Goal: Information Seeking & Learning: Check status

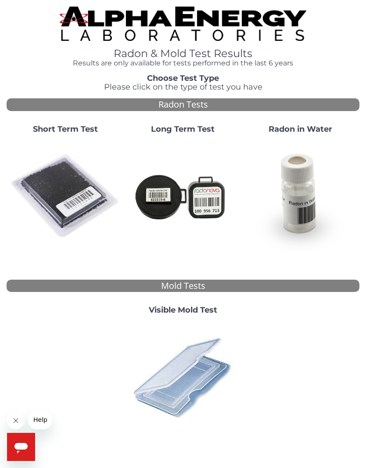
click at [78, 193] on img at bounding box center [65, 196] width 111 height 111
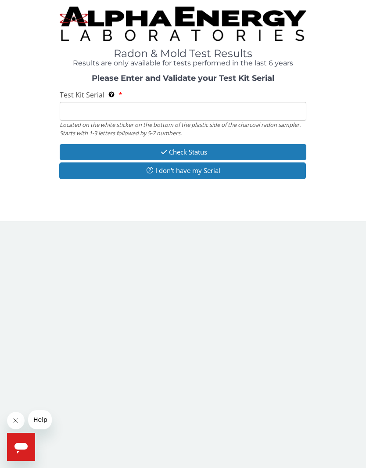
click at [137, 118] on input "Test Kit Serial Located on the white sticker on the bottom of the plastic side …" at bounding box center [183, 111] width 247 height 19
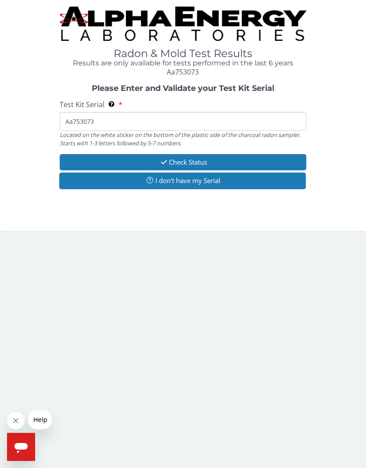
type input "Aa753073"
click at [206, 159] on button "Check Status" at bounding box center [183, 162] width 247 height 16
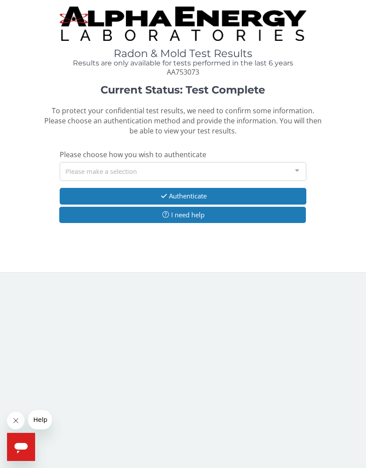
click at [173, 168] on div "Please make a selection" at bounding box center [183, 171] width 247 height 19
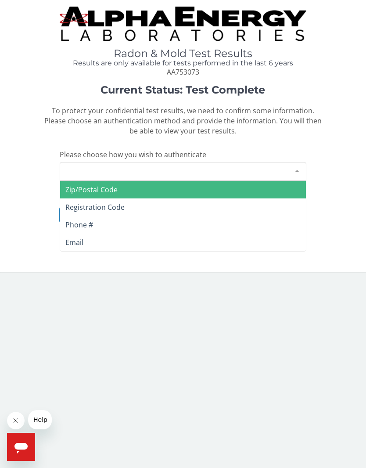
click at [124, 204] on span "Registration Code" at bounding box center [183, 208] width 246 height 18
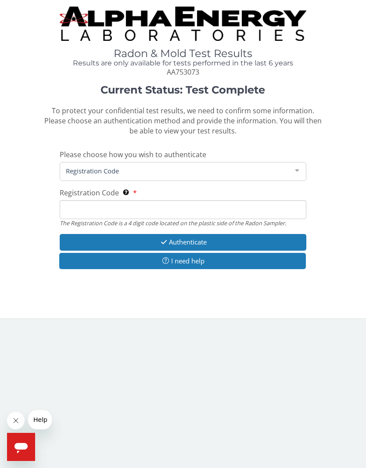
click at [129, 204] on input "Registration Code The Registration Code is a 4 digit code located on the plasti…" at bounding box center [183, 209] width 247 height 19
type input "Aa753073"
click at [198, 236] on button "Authenticate" at bounding box center [183, 242] width 247 height 16
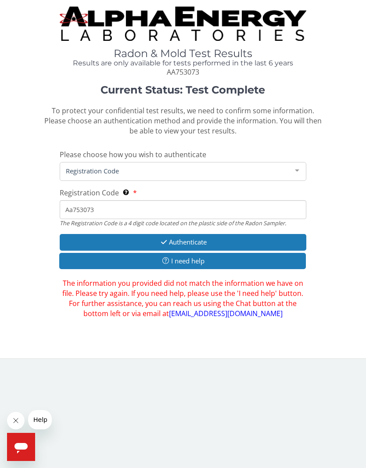
click at [296, 167] on div at bounding box center [298, 171] width 18 height 17
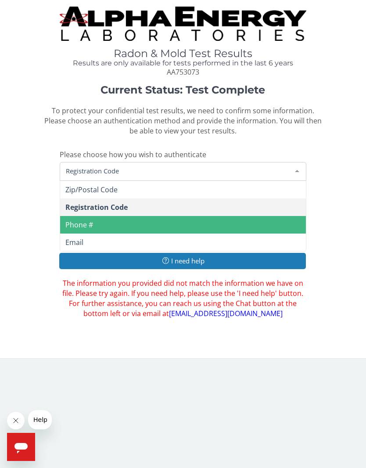
click at [99, 223] on span "Phone #" at bounding box center [183, 225] width 246 height 18
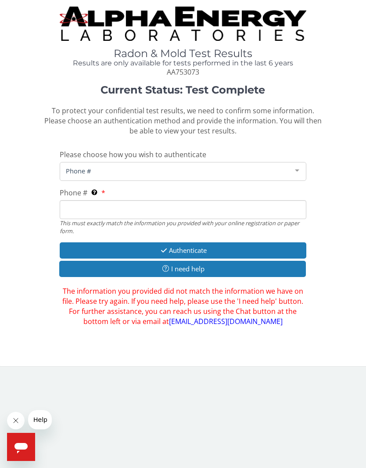
click at [123, 206] on input "Phone # This must exactly match the information you provided with your online r…" at bounding box center [183, 209] width 247 height 19
type input "[PHONE_NUMBER]"
click at [189, 242] on button "Authenticate" at bounding box center [183, 250] width 247 height 16
